Goal: Information Seeking & Learning: Learn about a topic

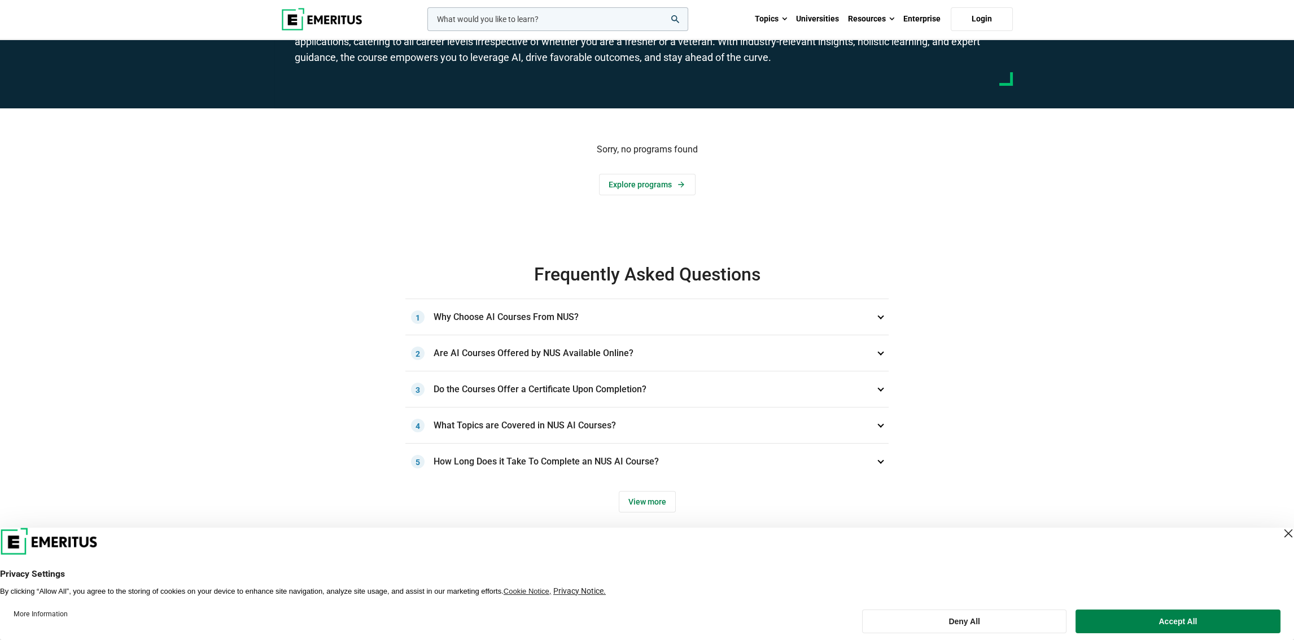
scroll to position [113, 0]
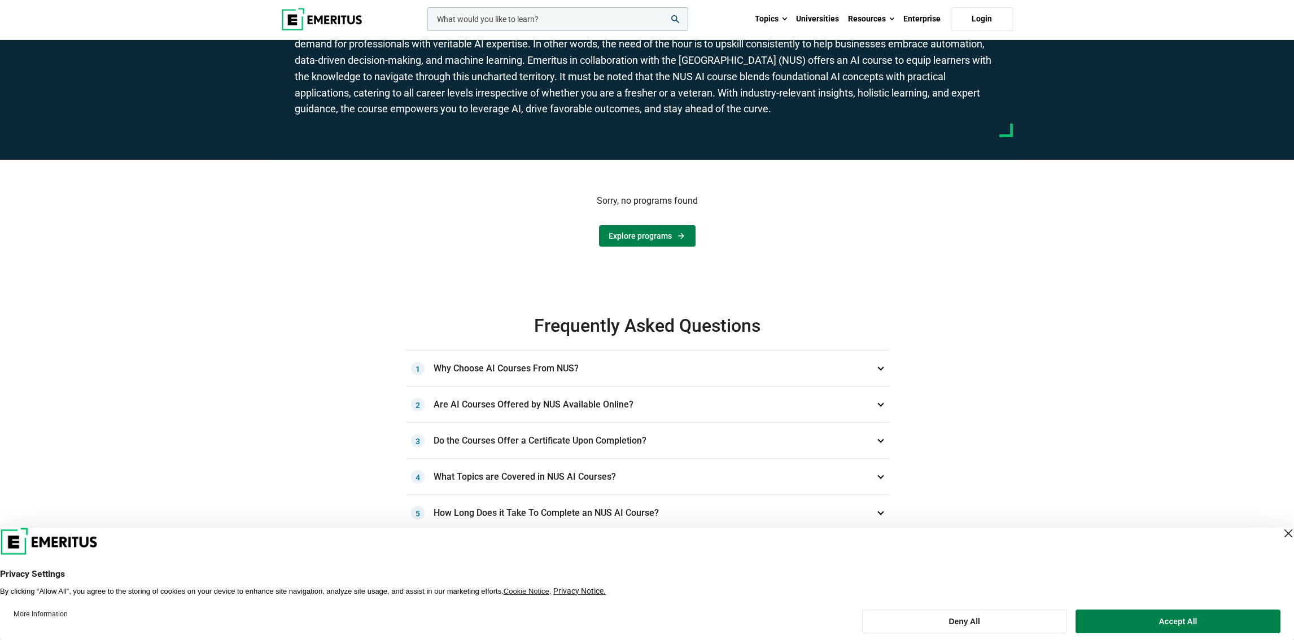
click at [622, 231] on link "Explore programs" at bounding box center [647, 235] width 97 height 21
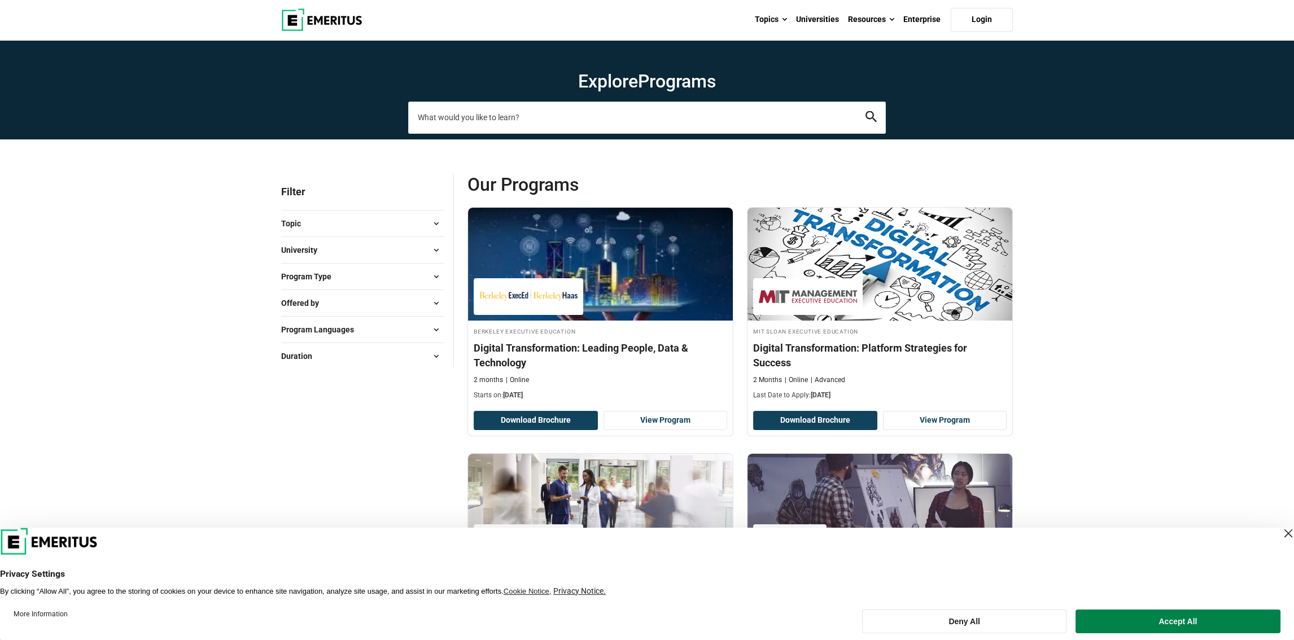
click at [484, 115] on input "search-page" at bounding box center [647, 118] width 478 height 32
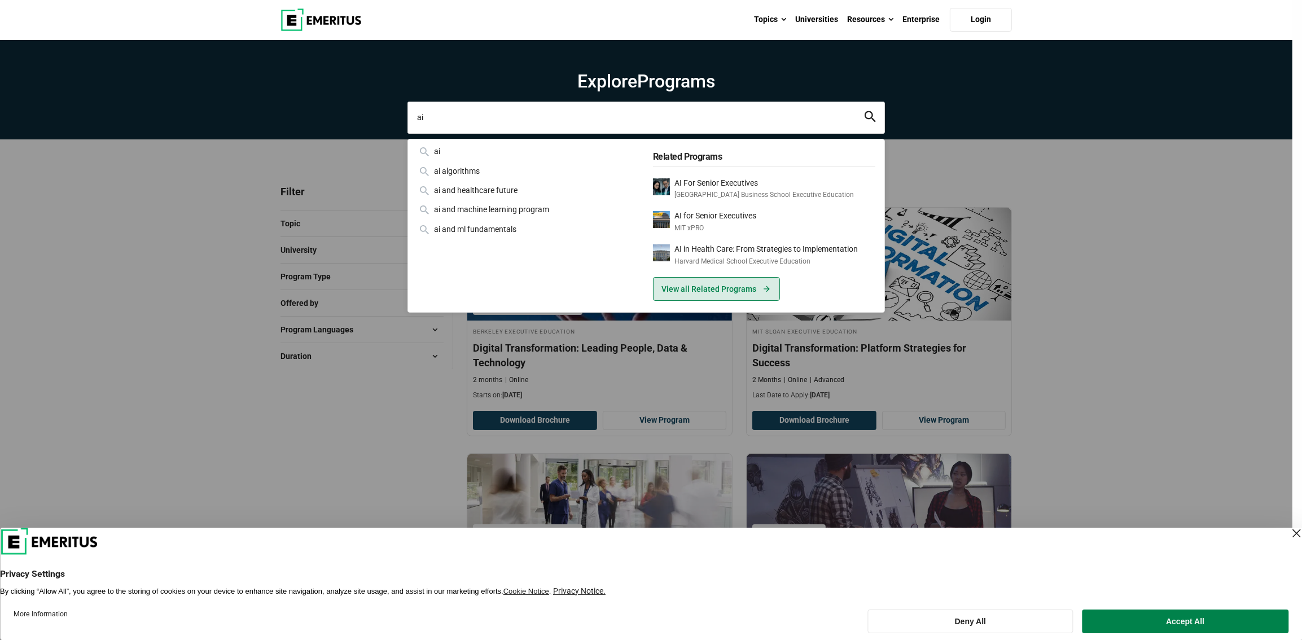
type input "ai"
click at [685, 288] on link "View all Related Programs" at bounding box center [716, 289] width 127 height 24
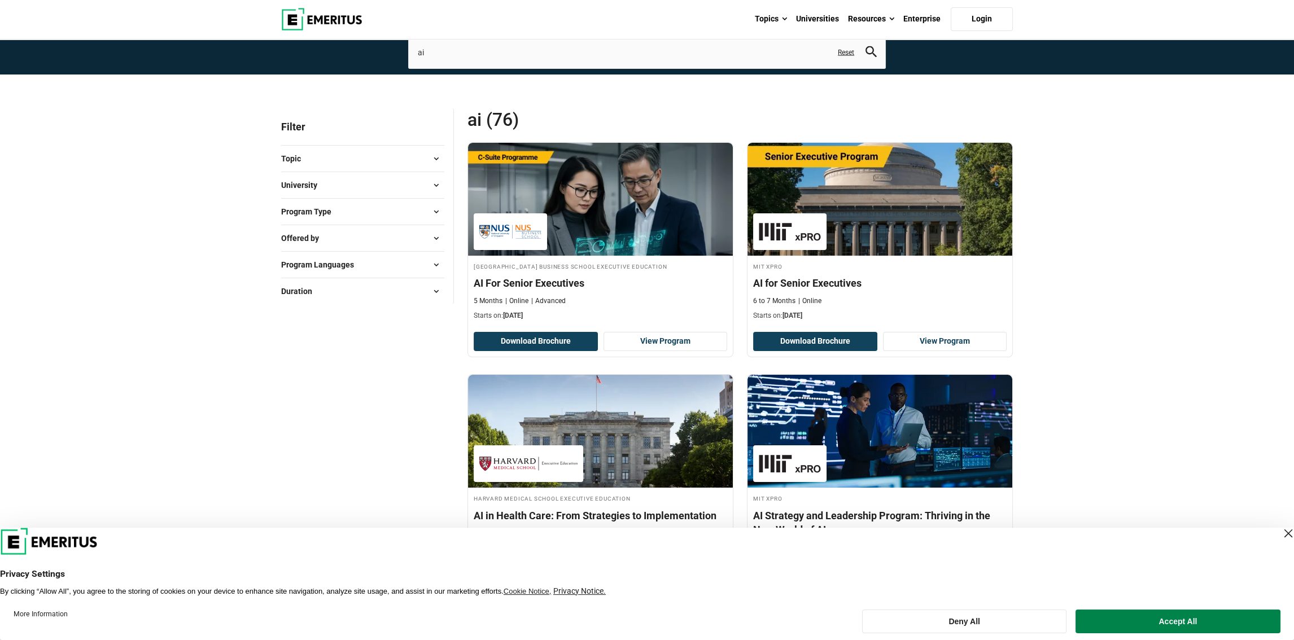
scroll to position [113, 0]
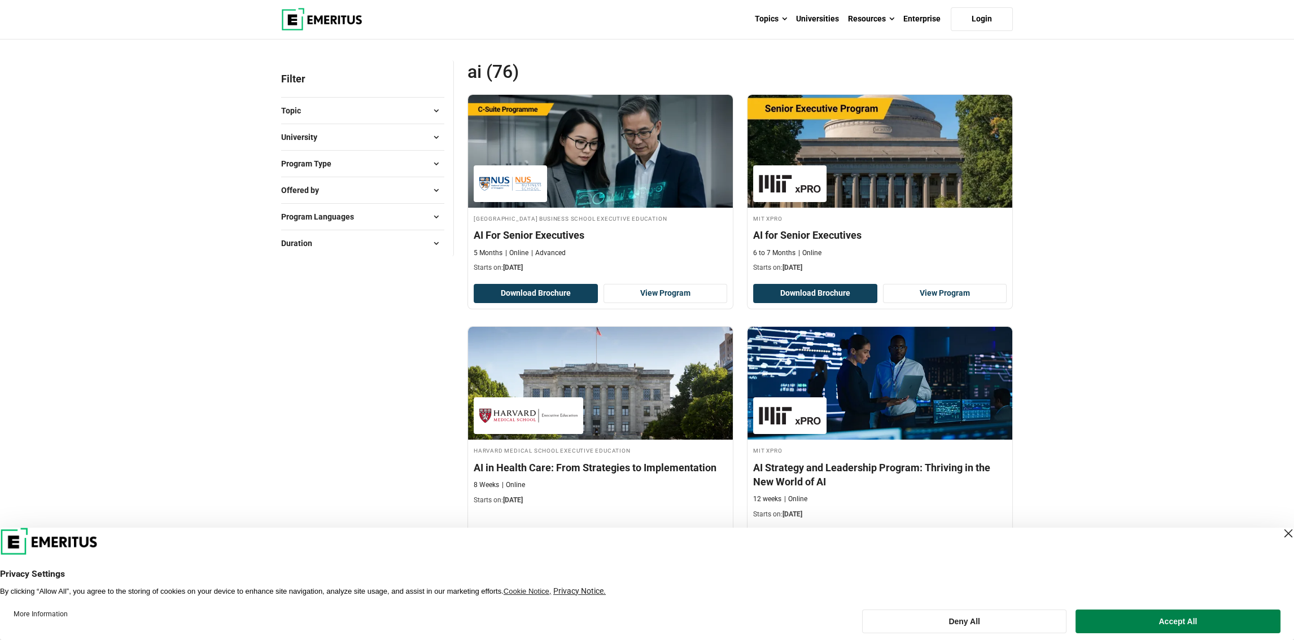
drag, startPoint x: 1131, startPoint y: 619, endPoint x: 1125, endPoint y: 614, distance: 8.5
click at [1132, 619] on button "Accept All" at bounding box center [1177, 622] width 205 height 24
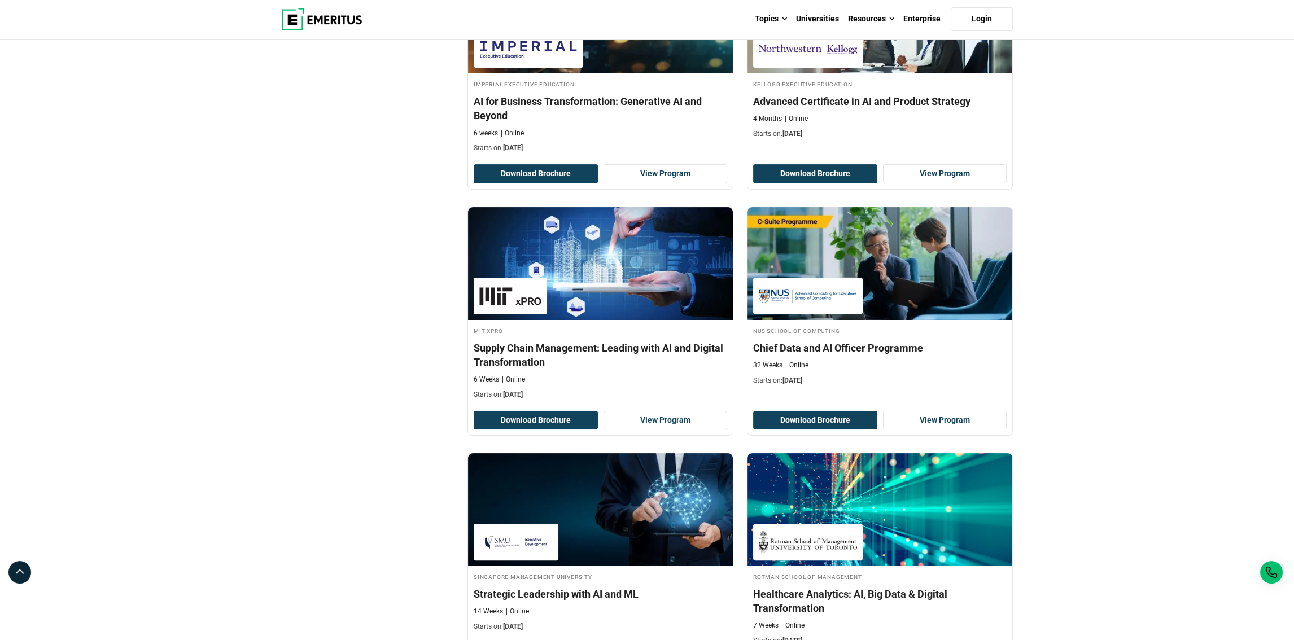
scroll to position [960, 0]
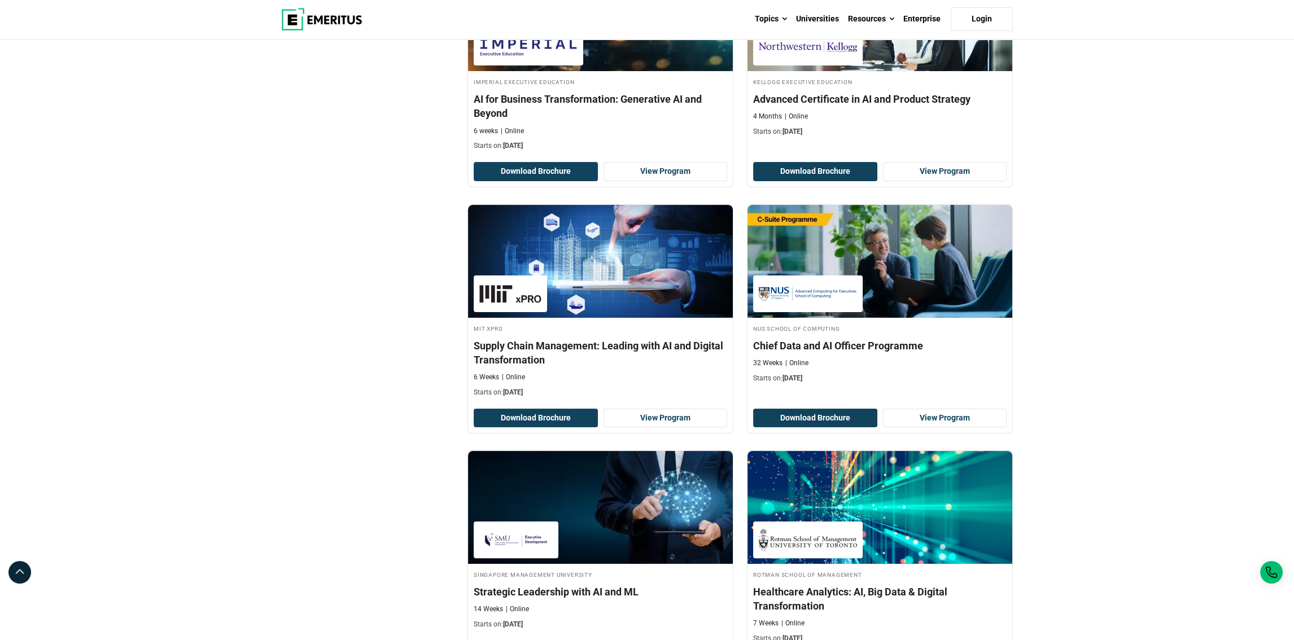
drag, startPoint x: 252, startPoint y: 239, endPoint x: 160, endPoint y: 127, distance: 145.2
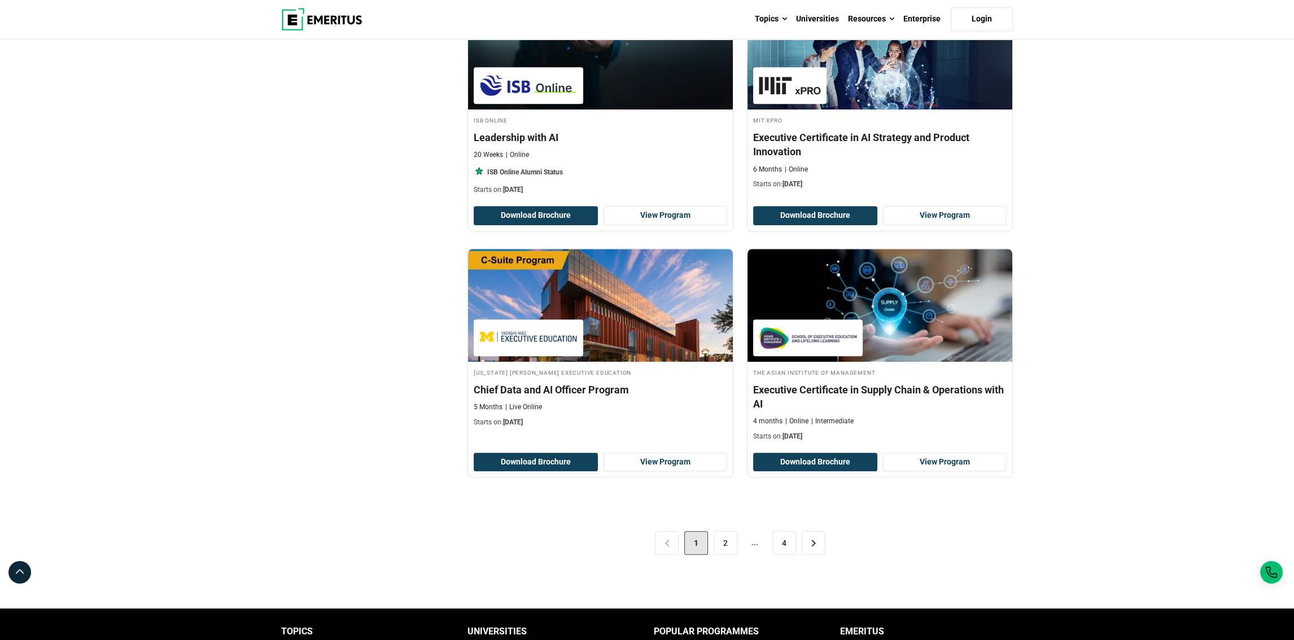
scroll to position [2145, 0]
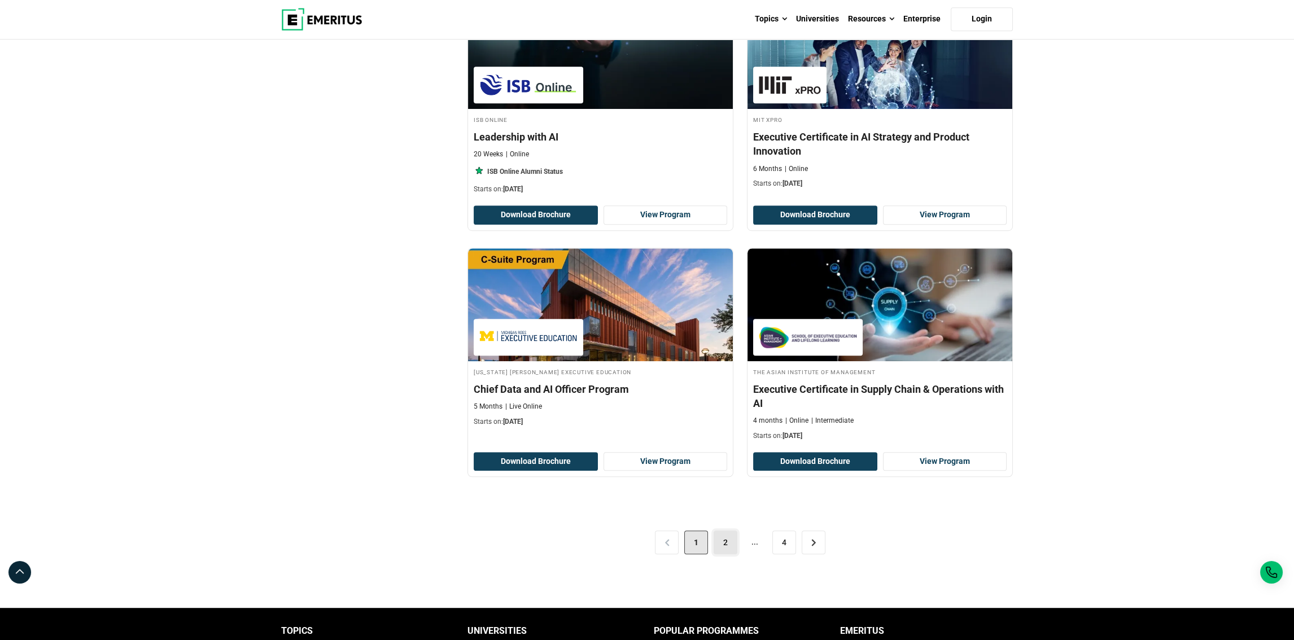
click at [727, 533] on link "2" at bounding box center [726, 543] width 24 height 24
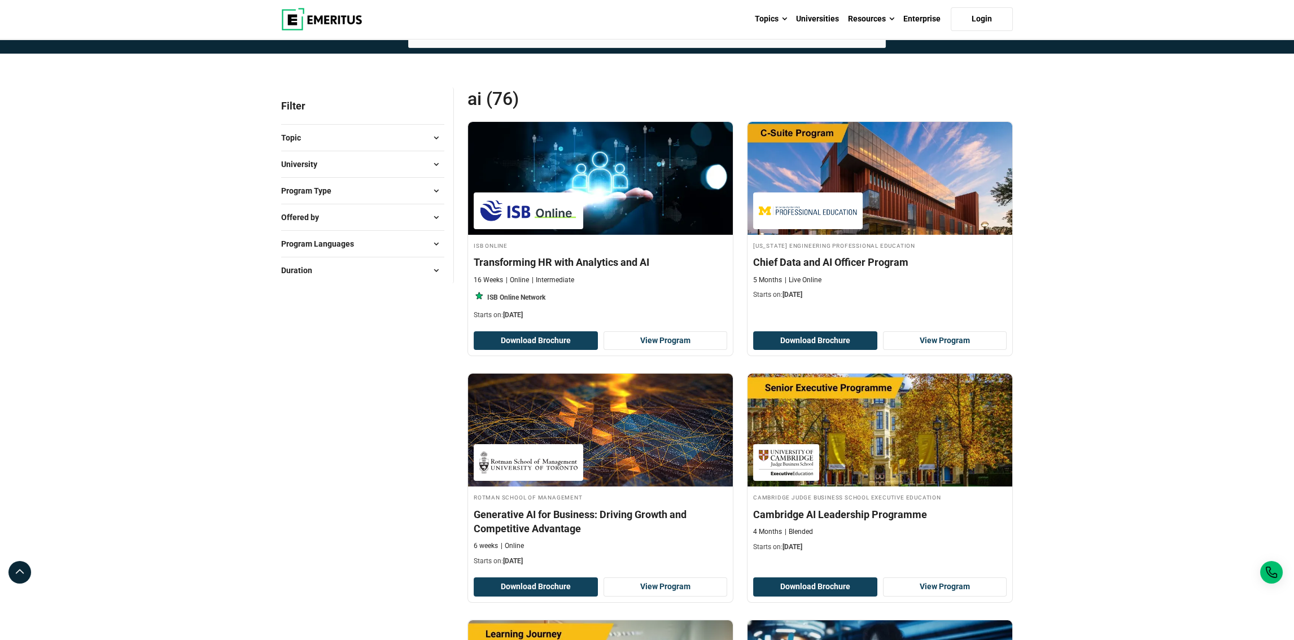
scroll to position [56, 0]
